Goal: Task Accomplishment & Management: Manage account settings

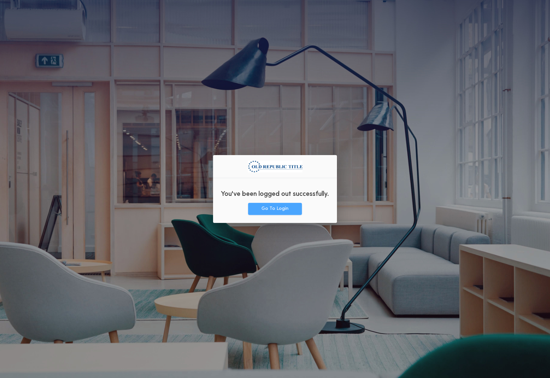
click at [272, 209] on button "Go To Login" at bounding box center [275, 209] width 54 height 12
